Goal: Obtain resource: Obtain resource

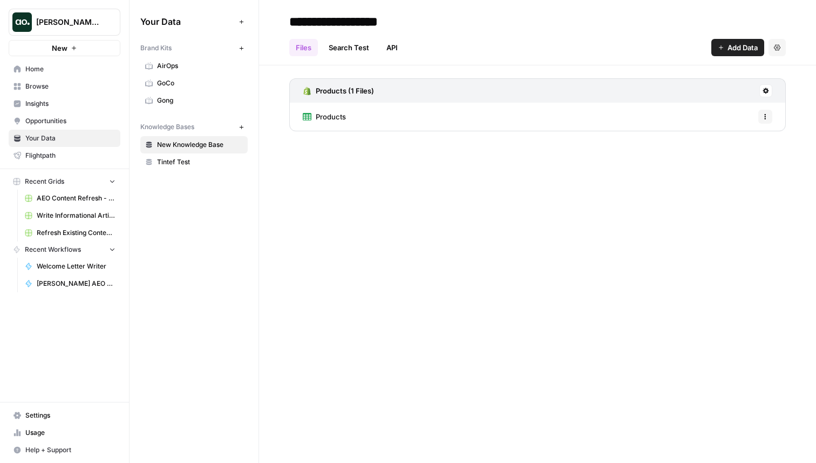
click at [58, 67] on span "Home" at bounding box center [70, 69] width 90 height 10
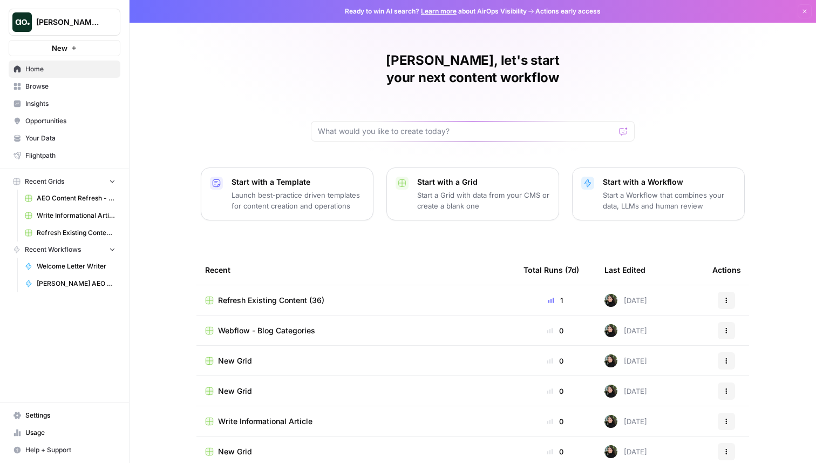
click at [70, 48] on button "New" at bounding box center [65, 48] width 112 height 16
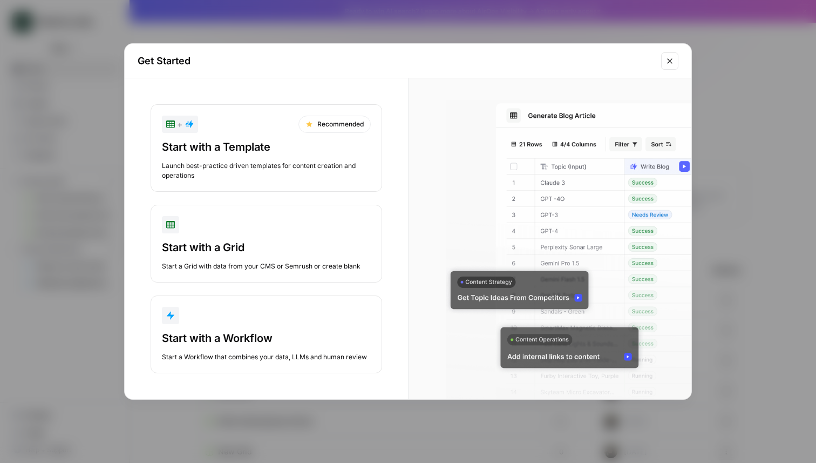
click at [229, 145] on div "Start with a Template" at bounding box center [266, 146] width 209 height 15
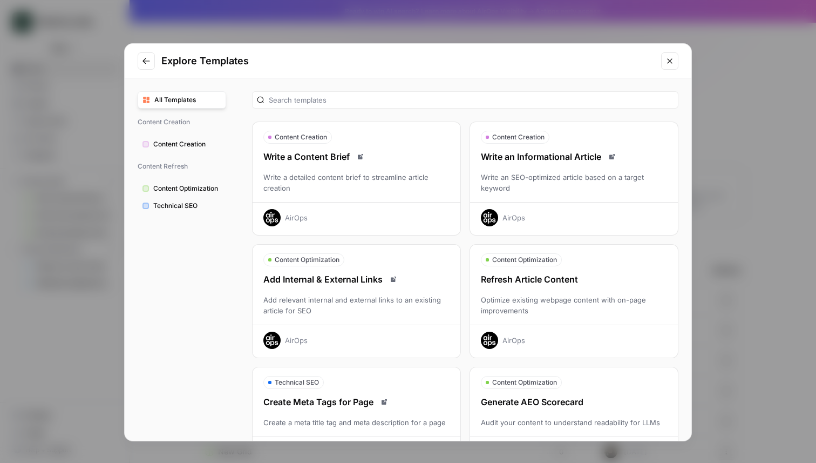
click at [369, 69] on div "Explore Templates" at bounding box center [408, 61] width 567 height 35
click at [188, 136] on button "Content Creation" at bounding box center [182, 144] width 89 height 17
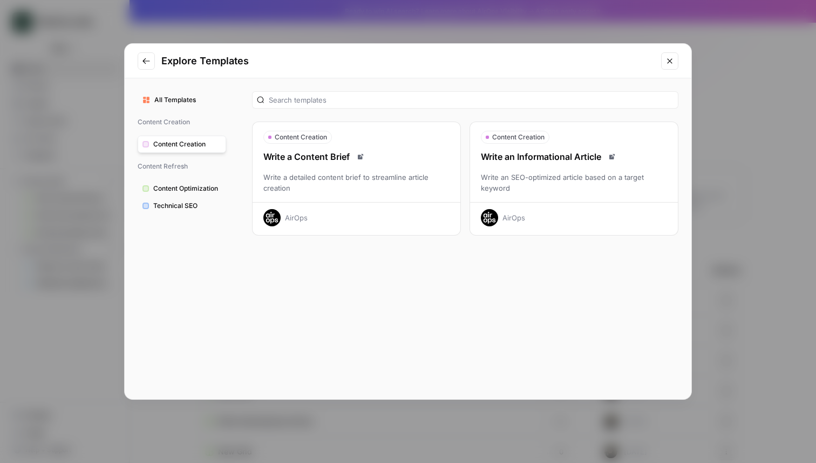
click at [174, 188] on span "Content Optimization" at bounding box center [187, 189] width 68 height 10
click at [174, 200] on button "Technical SEO" at bounding box center [182, 205] width 89 height 17
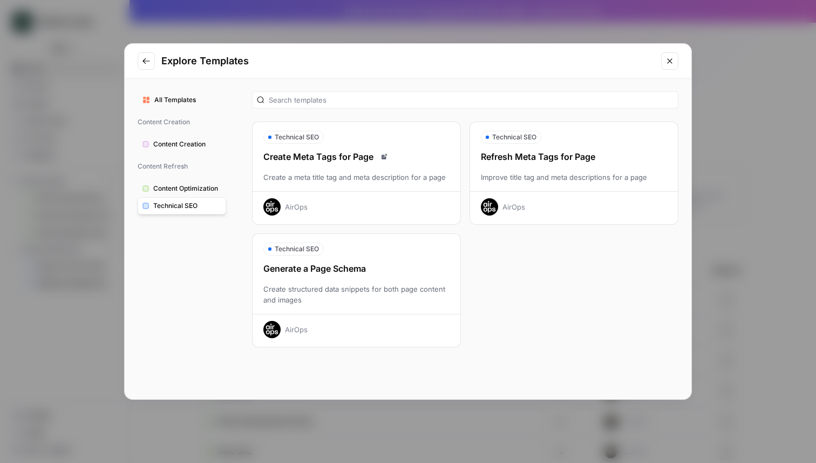
click at [181, 101] on span "All Templates" at bounding box center [187, 100] width 67 height 10
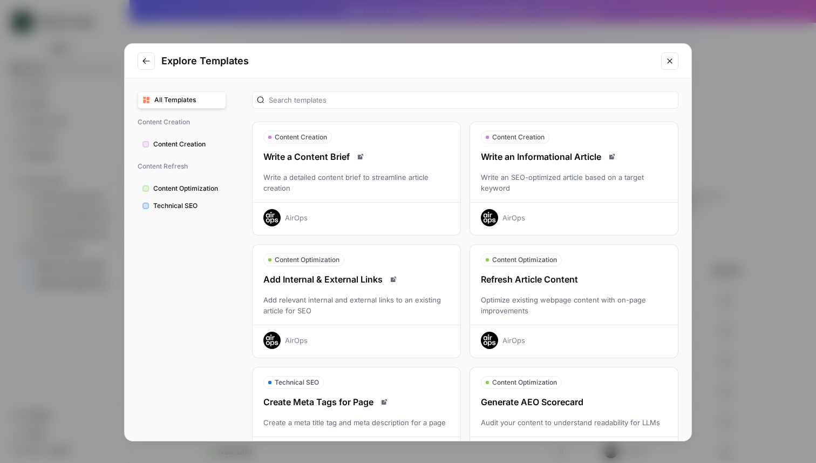
click at [674, 62] on button "Close modal" at bounding box center [669, 60] width 17 height 17
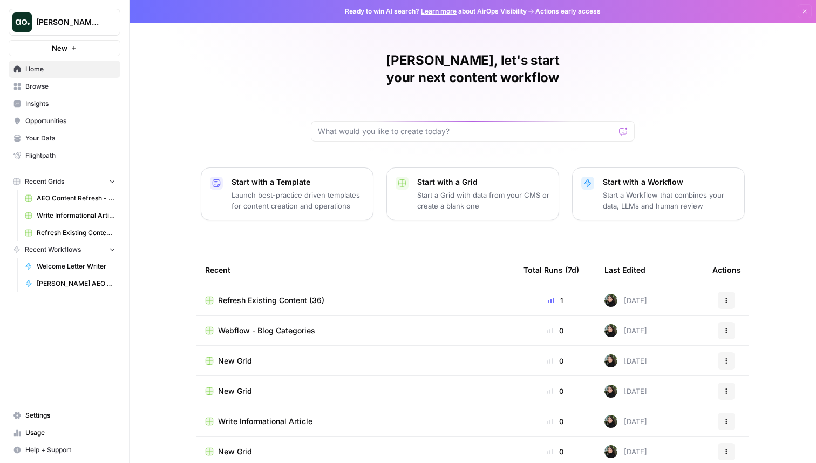
click at [244, 167] on button "Start with a Template Launch best-practice driven templates for content creatio…" at bounding box center [287, 193] width 173 height 53
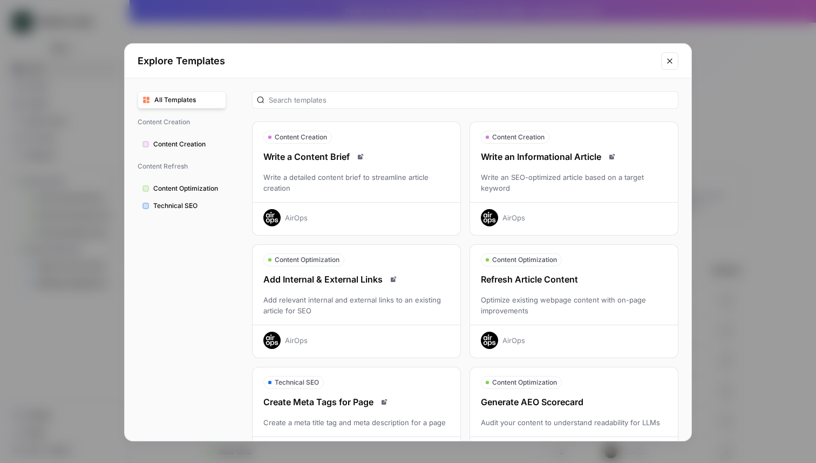
click at [88, 113] on div "Explore Templates All Templates Content Creation Content Creation Content Refre…" at bounding box center [408, 231] width 816 height 463
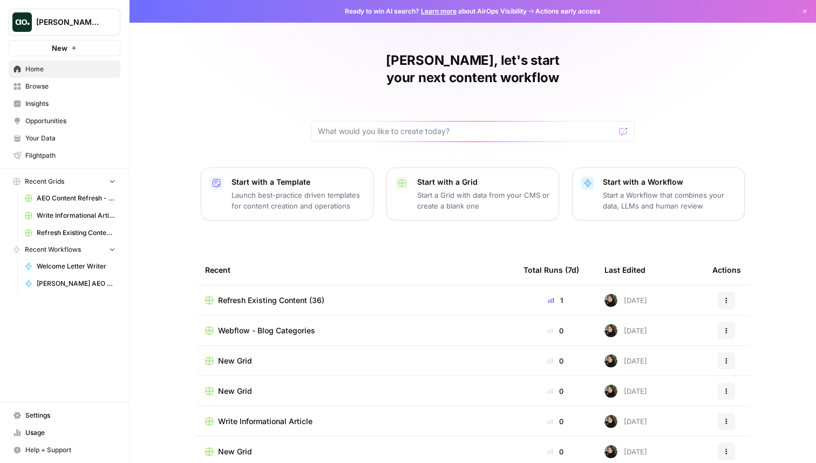
click at [76, 42] on button "New" at bounding box center [65, 48] width 112 height 16
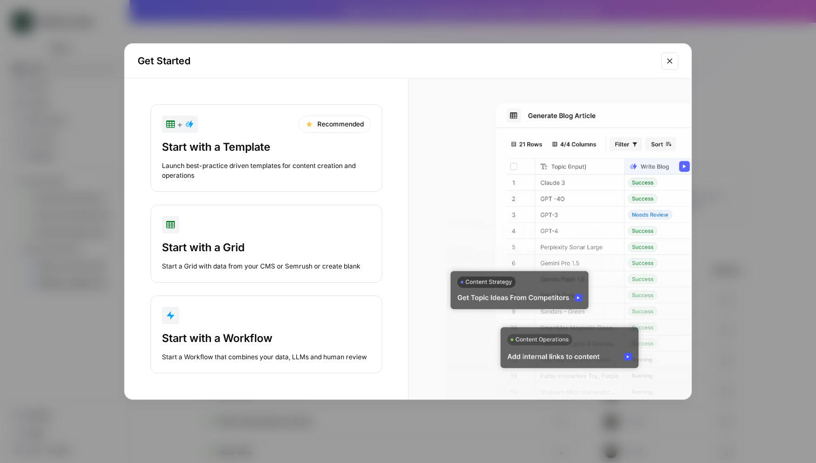
click at [264, 168] on div "Launch best-practice driven templates for content creation and operations" at bounding box center [266, 170] width 209 height 19
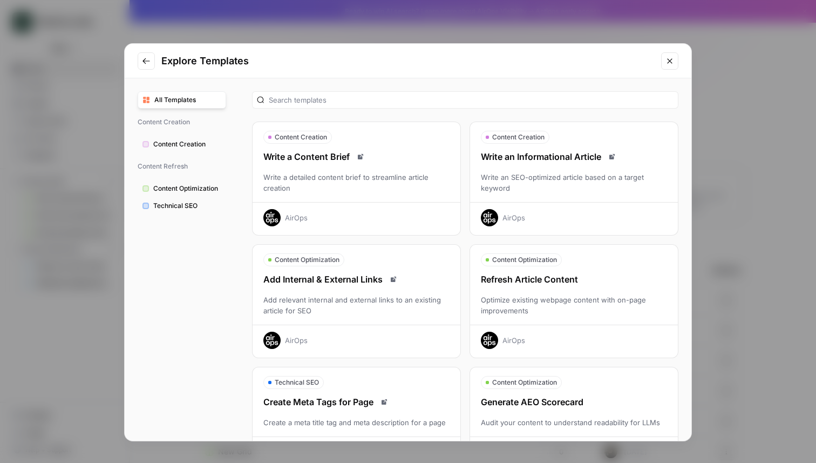
click at [674, 59] on icon "Close modal" at bounding box center [670, 61] width 9 height 9
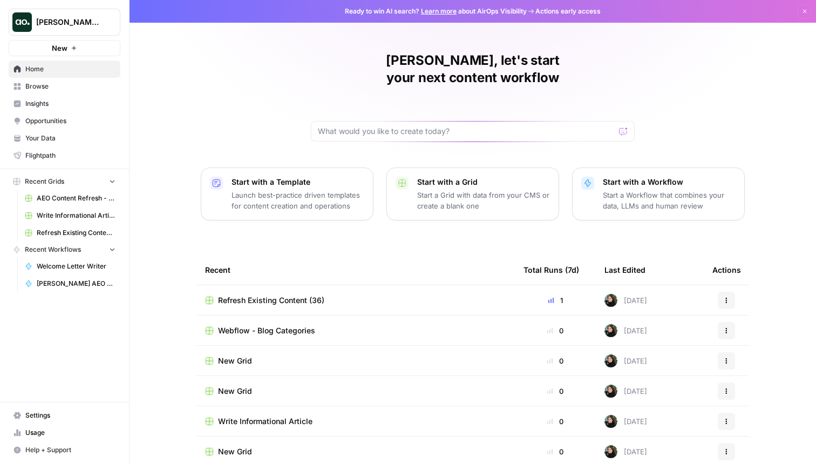
click at [41, 45] on button "New" at bounding box center [65, 48] width 112 height 16
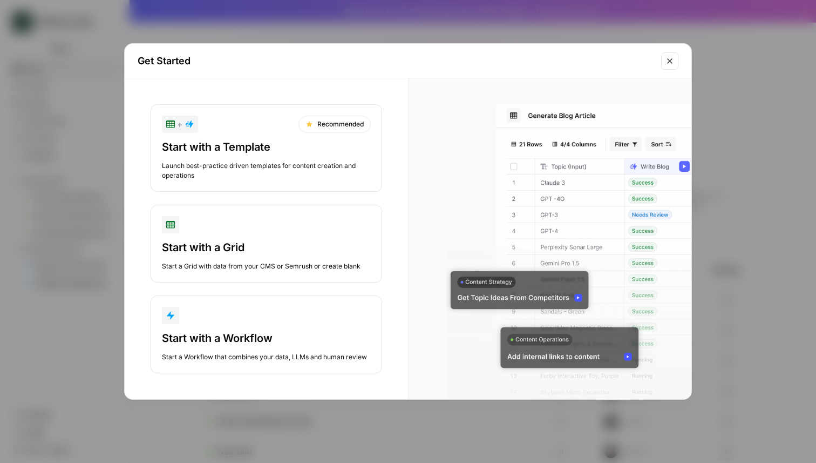
click at [219, 147] on div "Start with a Template" at bounding box center [266, 146] width 209 height 15
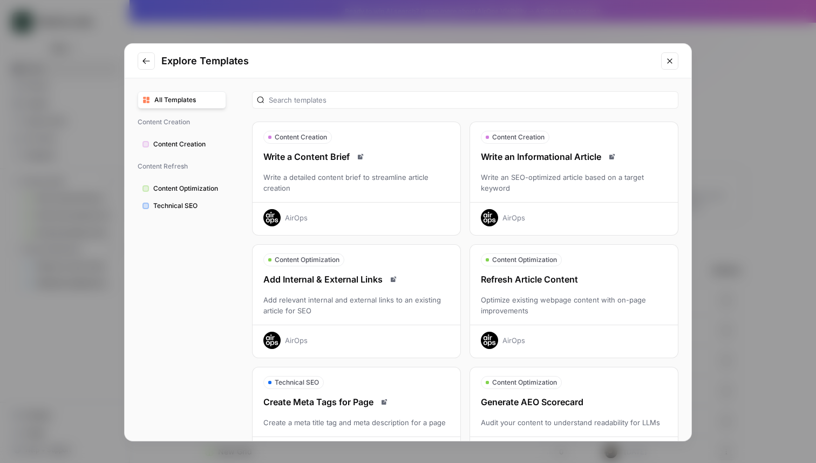
click at [676, 58] on button "Close modal" at bounding box center [669, 60] width 17 height 17
